Goal: Task Accomplishment & Management: Use online tool/utility

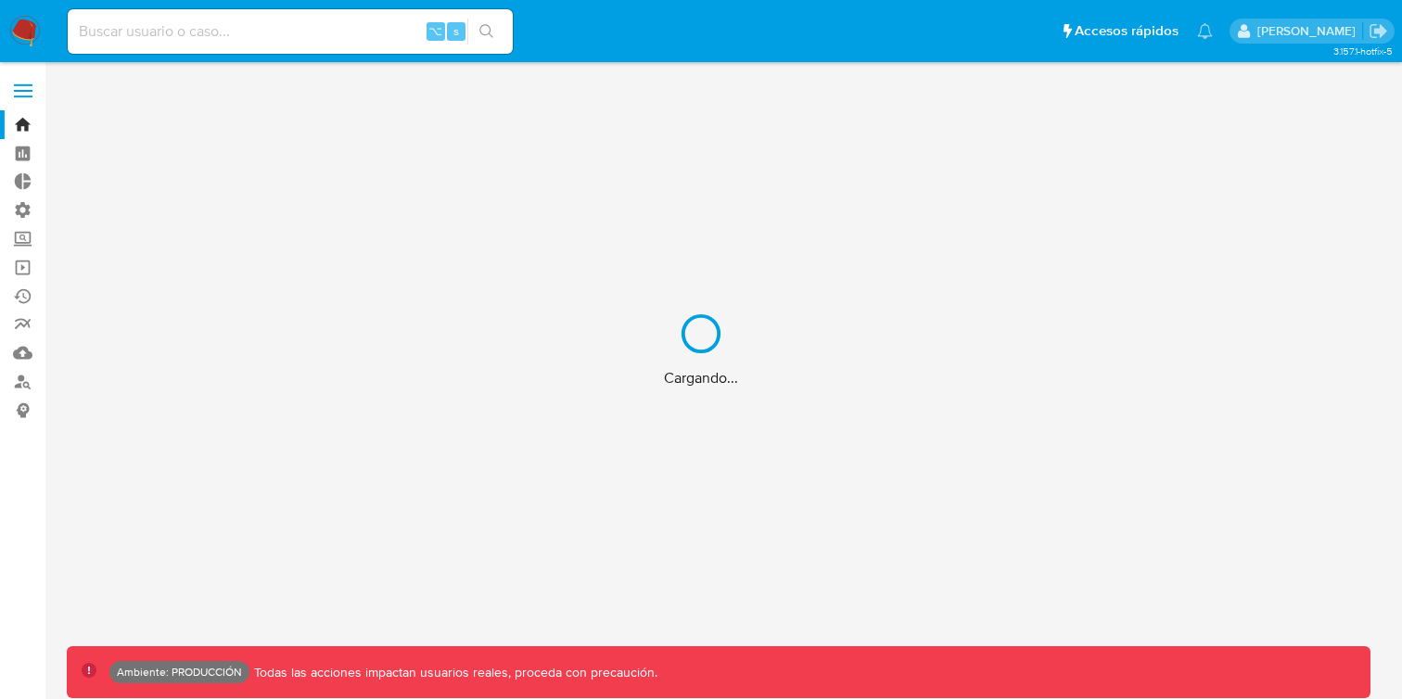
click at [379, 24] on div "Cargando..." at bounding box center [701, 349] width 1402 height 699
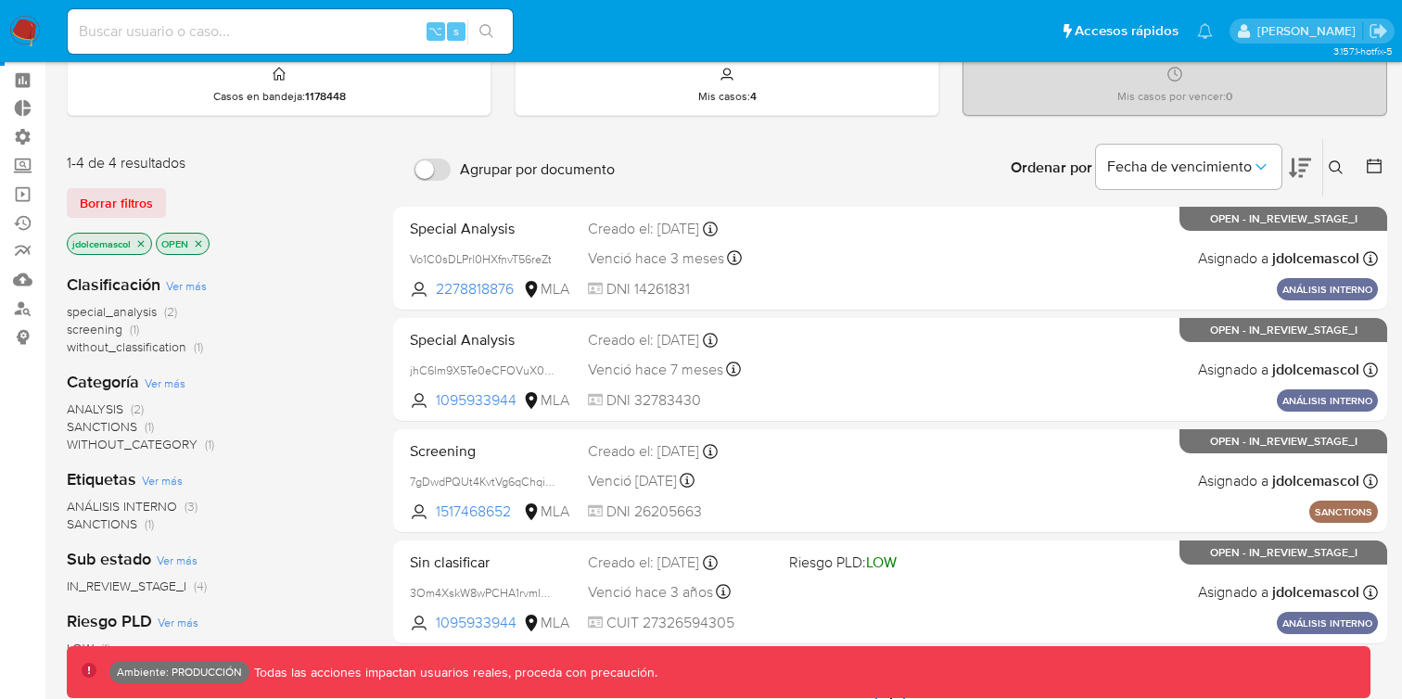
scroll to position [186, 0]
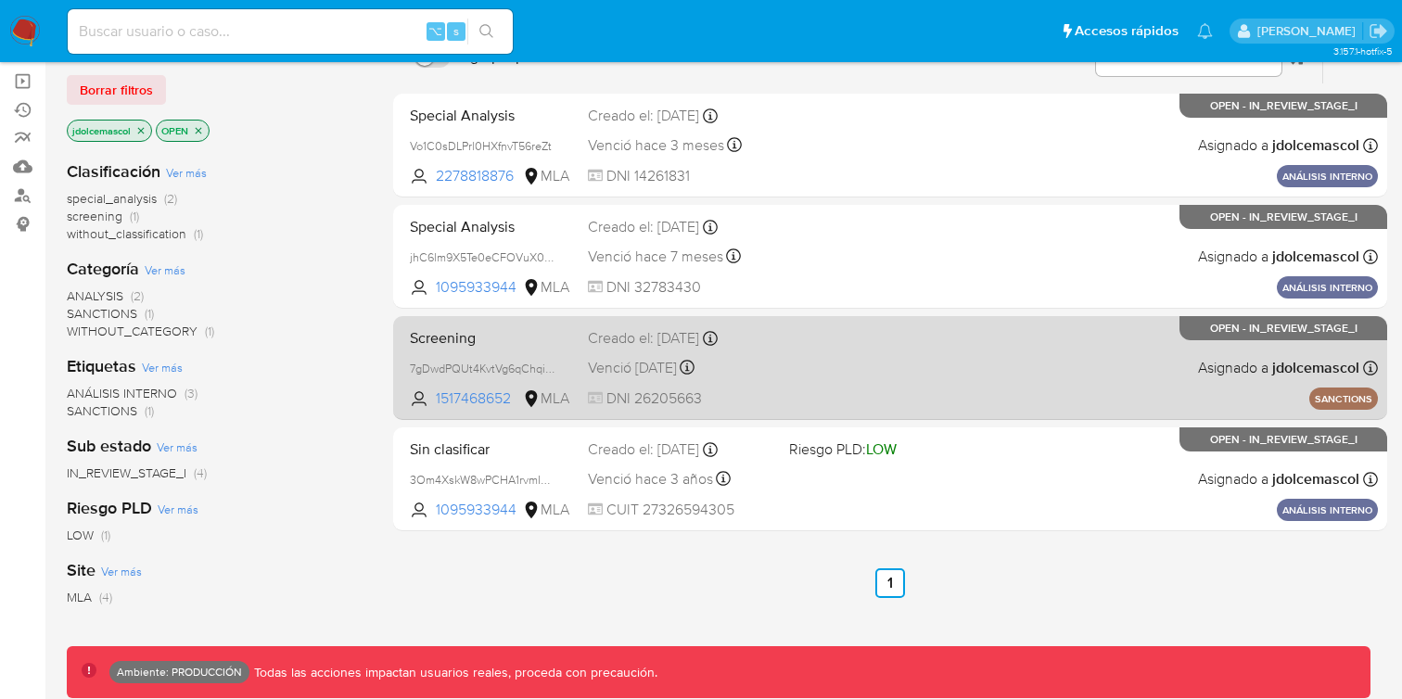
click at [892, 372] on div "Screening 7gDwdPQUt4KvtVg6qChqiWKa 1517468652 MLA Creado el: 10/05/2024 Creado …" at bounding box center [889, 368] width 975 height 94
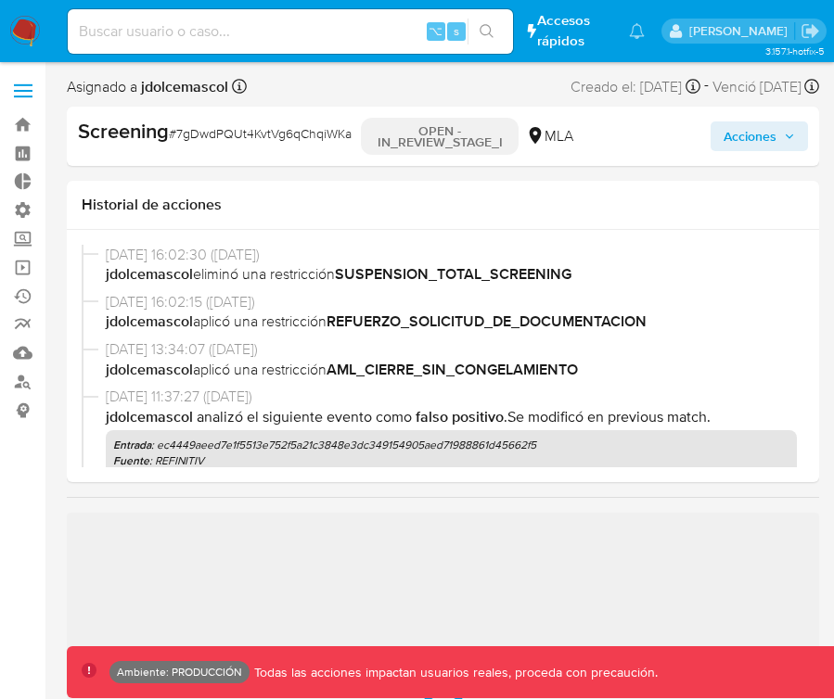
scroll to position [872, 0]
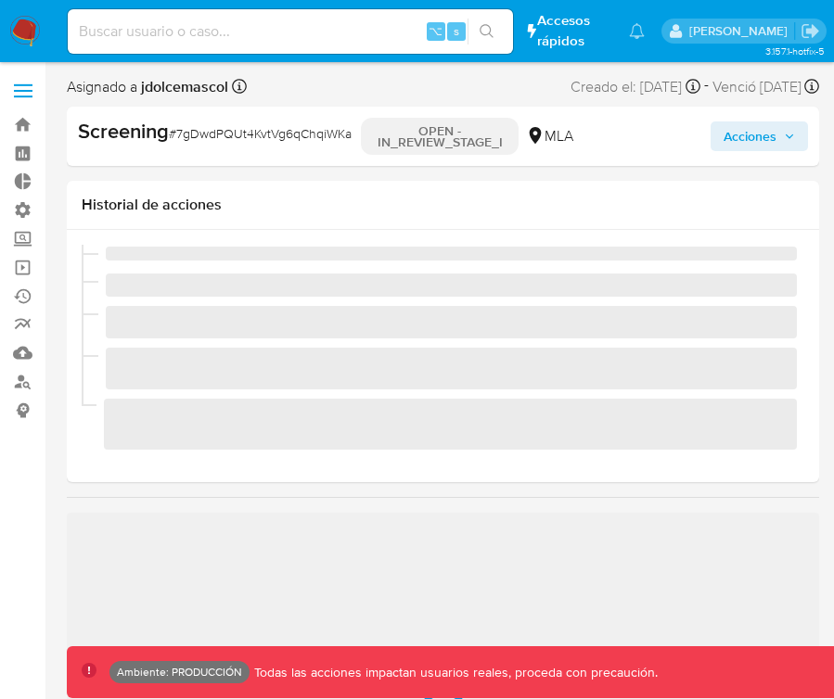
scroll to position [872, 0]
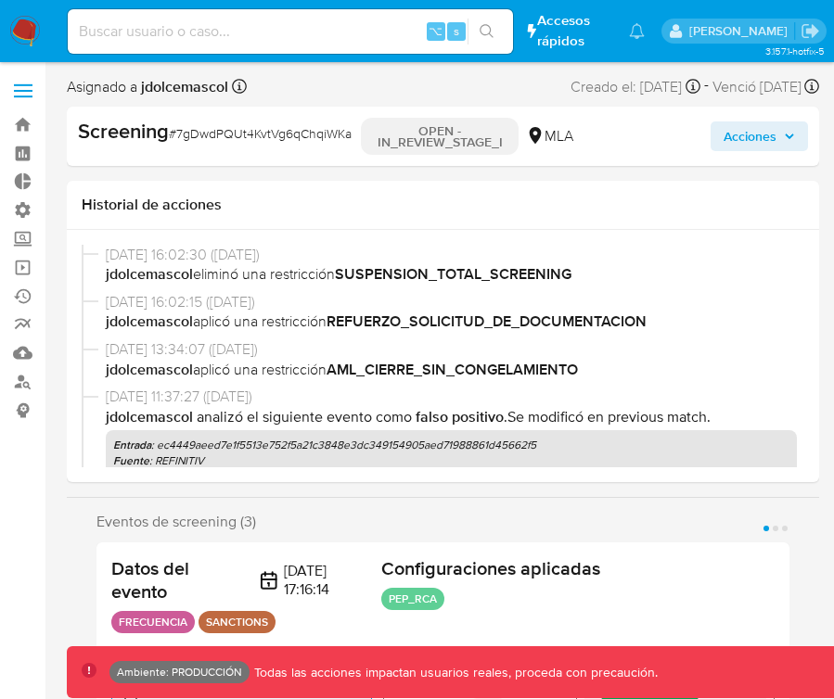
select select "10"
